Goal: Transaction & Acquisition: Purchase product/service

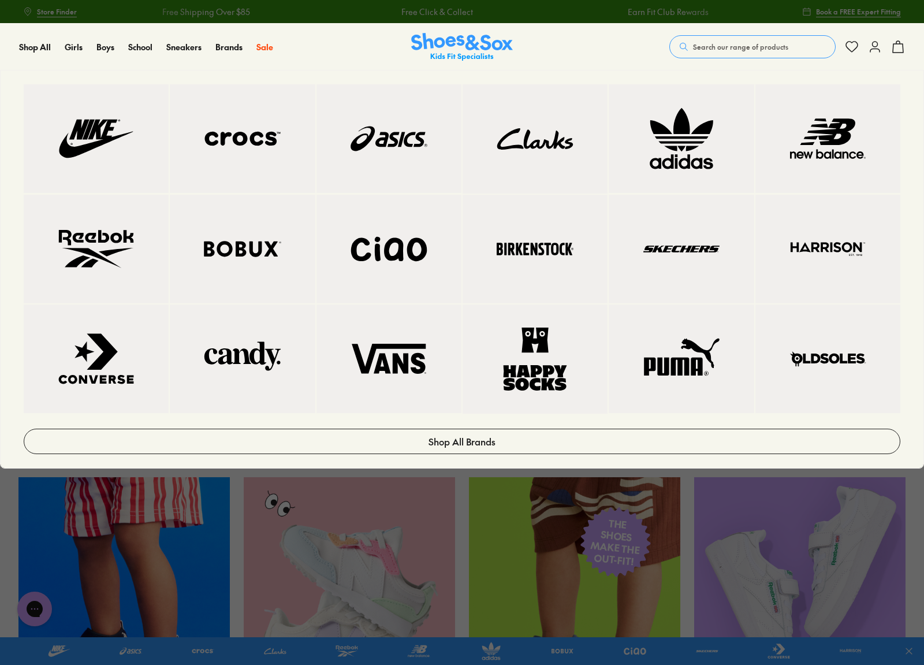
click at [546, 165] on img at bounding box center [535, 138] width 99 height 63
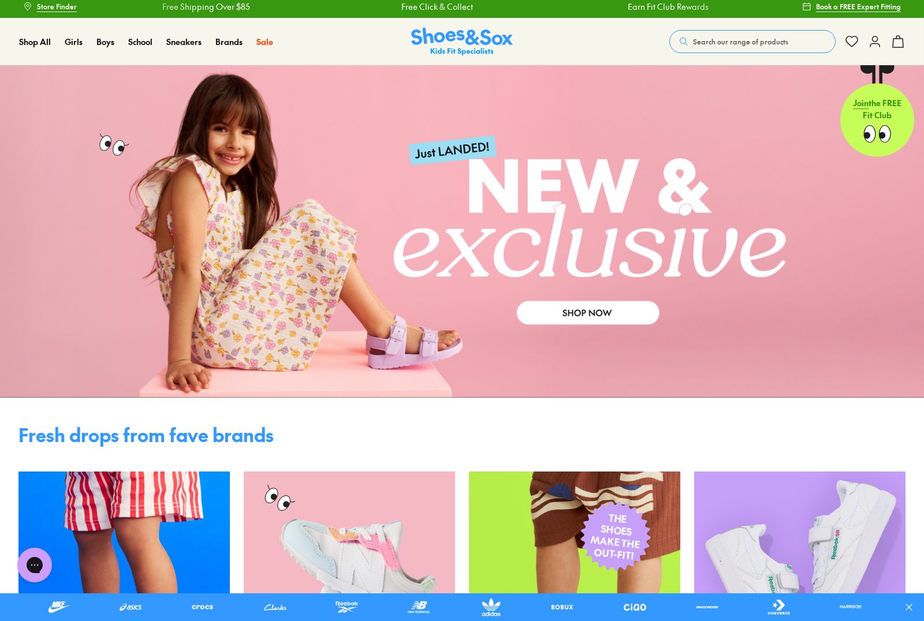
scroll to position [19, 0]
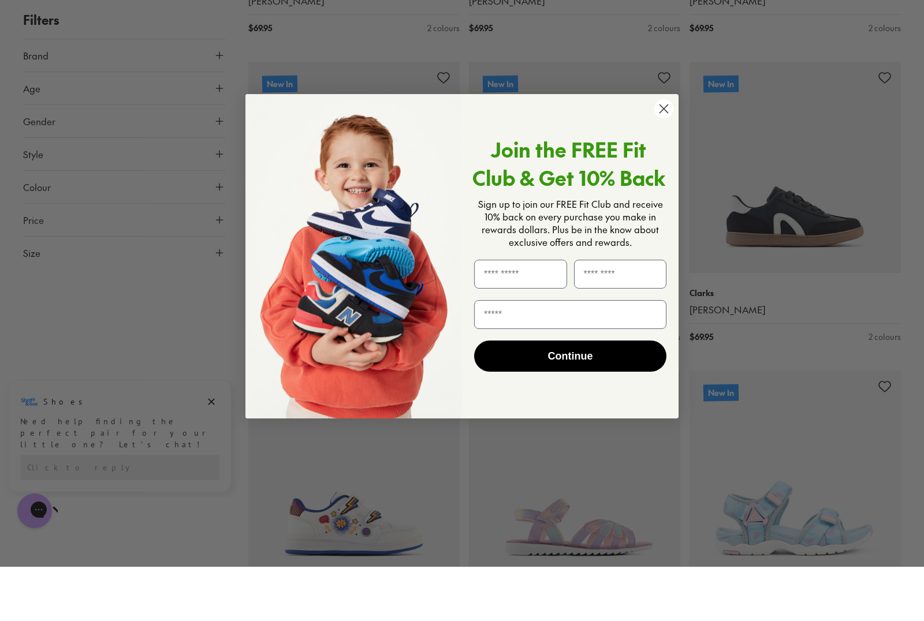
scroll to position [2652, 0]
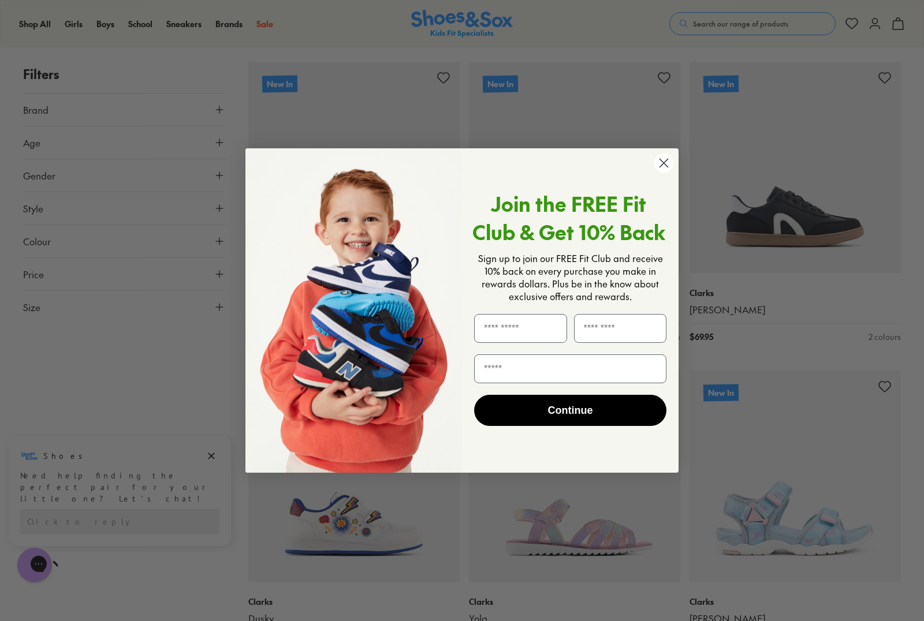
click at [663, 173] on circle "Close dialog" at bounding box center [663, 163] width 19 height 19
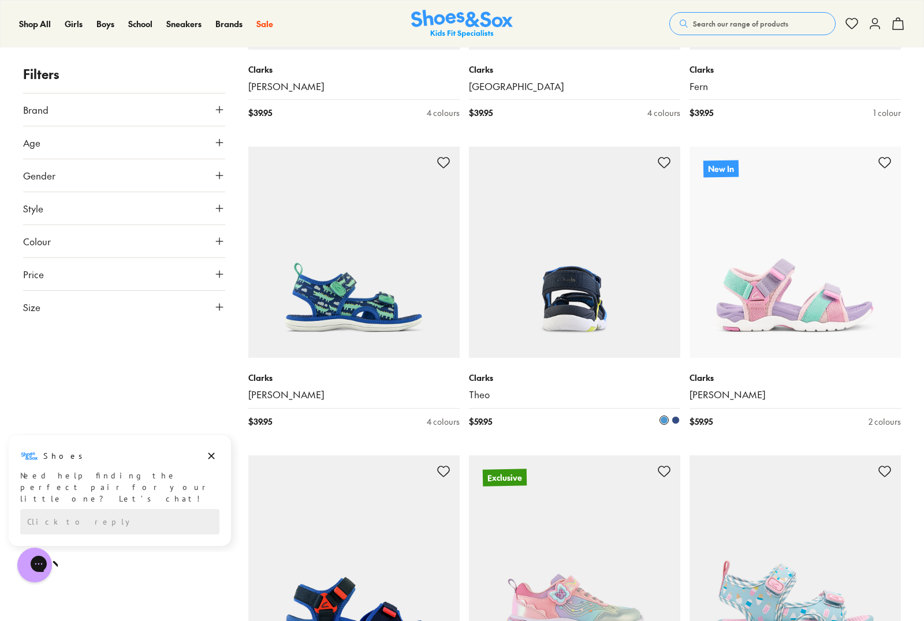
scroll to position [5330, 0]
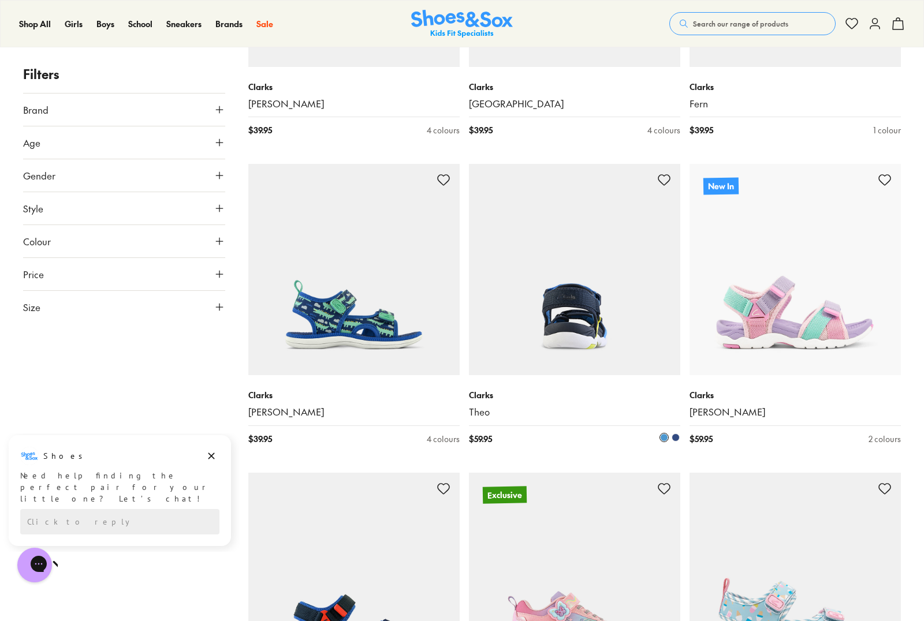
click at [587, 305] on img at bounding box center [574, 269] width 211 height 211
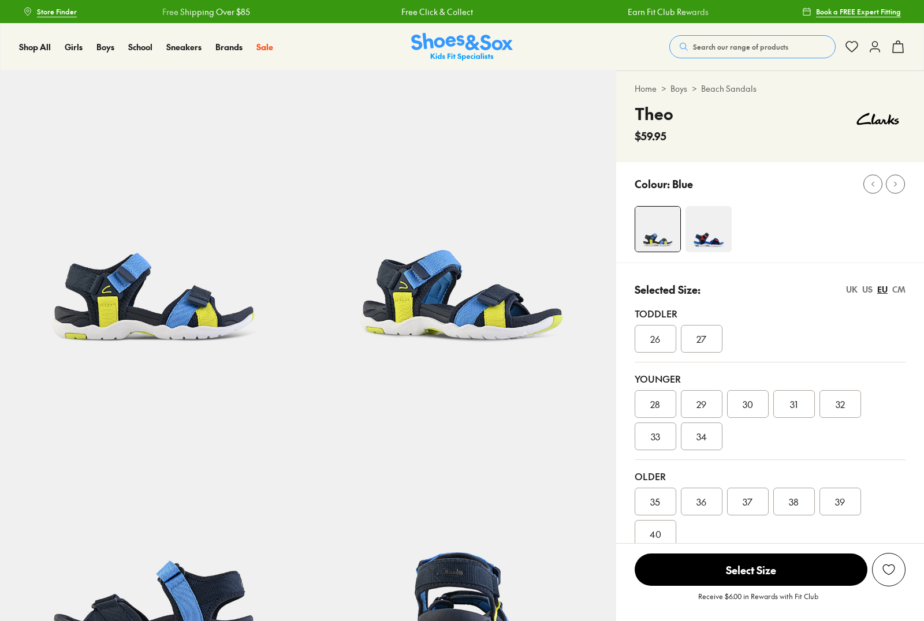
select select "*"
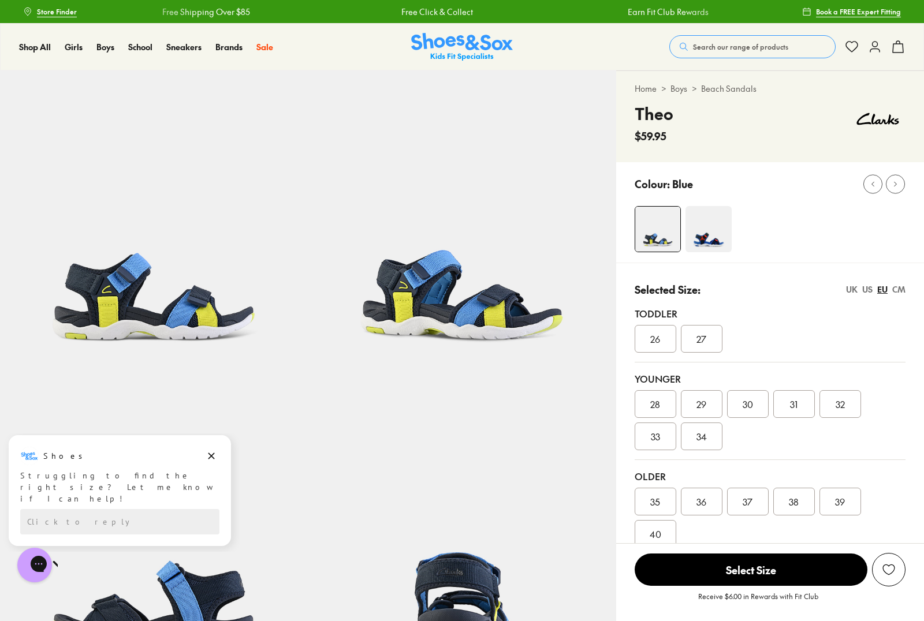
click at [852, 292] on div "UK" at bounding box center [852, 290] width 12 height 12
click at [882, 290] on div "EU" at bounding box center [882, 290] width 10 height 12
click at [852, 290] on div "UK" at bounding box center [852, 290] width 12 height 12
